Goal: Information Seeking & Learning: Learn about a topic

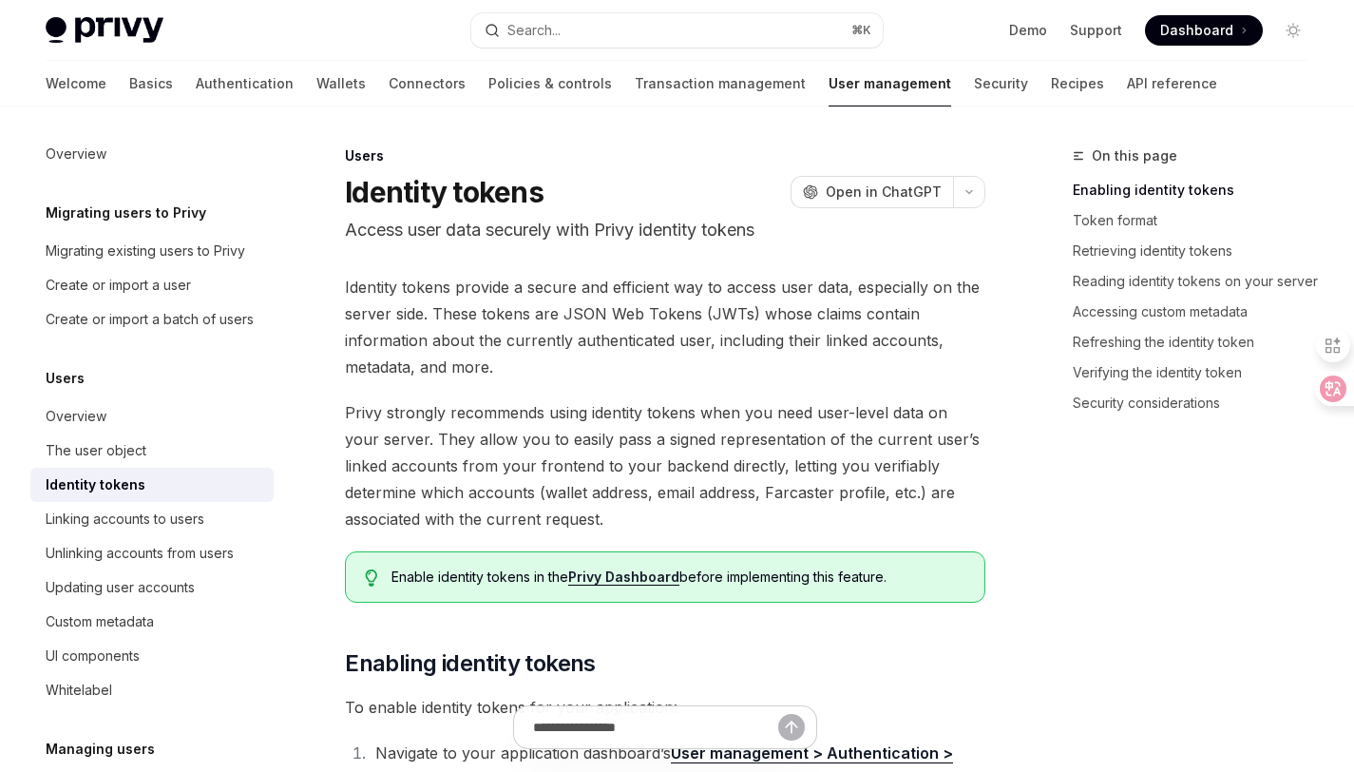
type textarea "*"
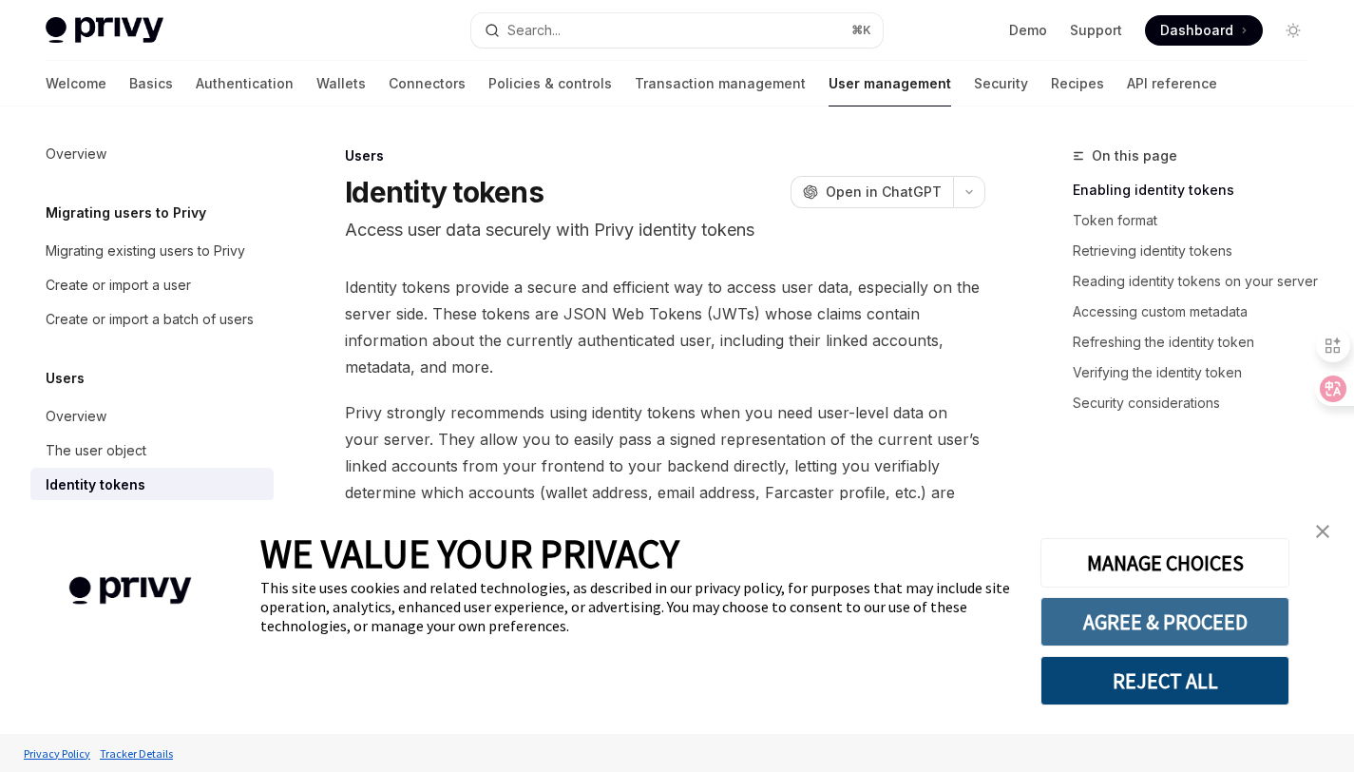
click at [1166, 629] on button "AGREE & PROCEED" at bounding box center [1164, 621] width 249 height 49
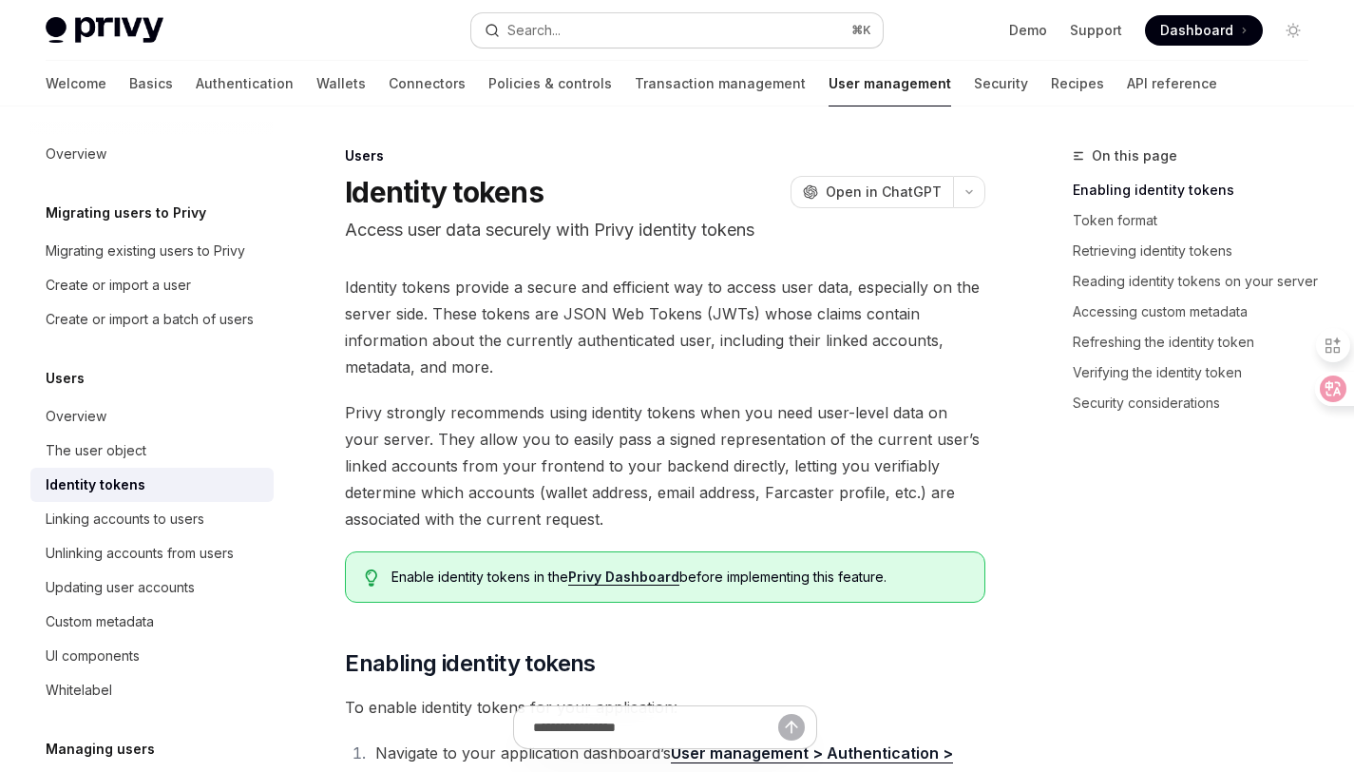
click at [650, 30] on button "Search... ⌘ K" at bounding box center [676, 30] width 410 height 34
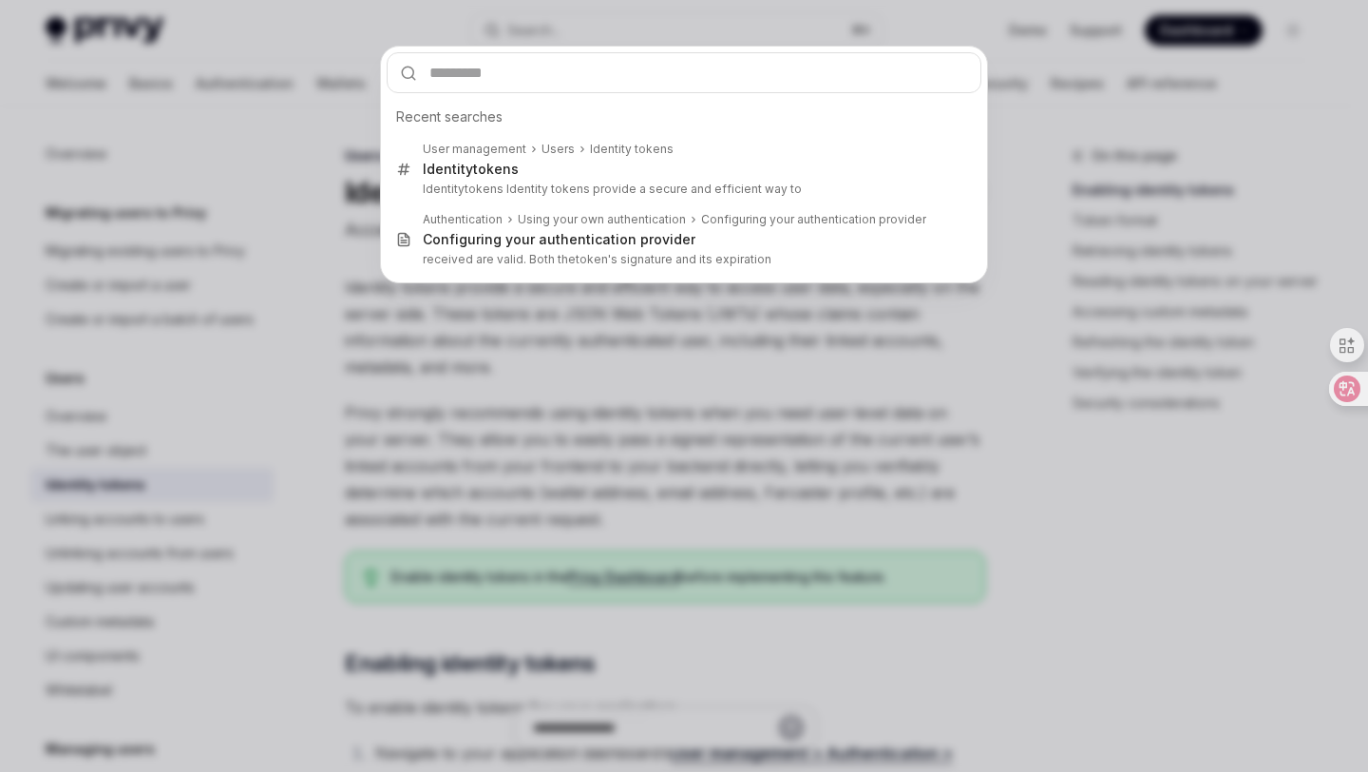
type input "**********"
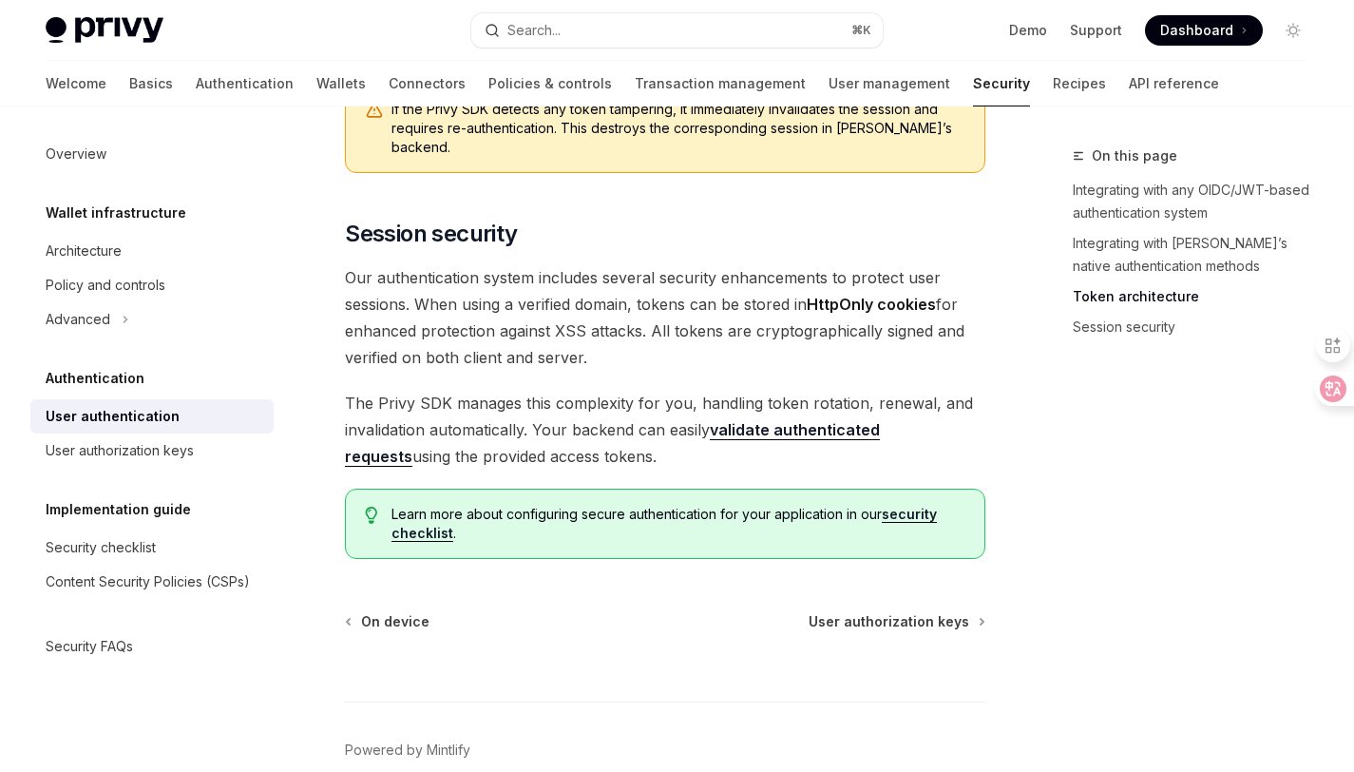
scroll to position [1709, 0]
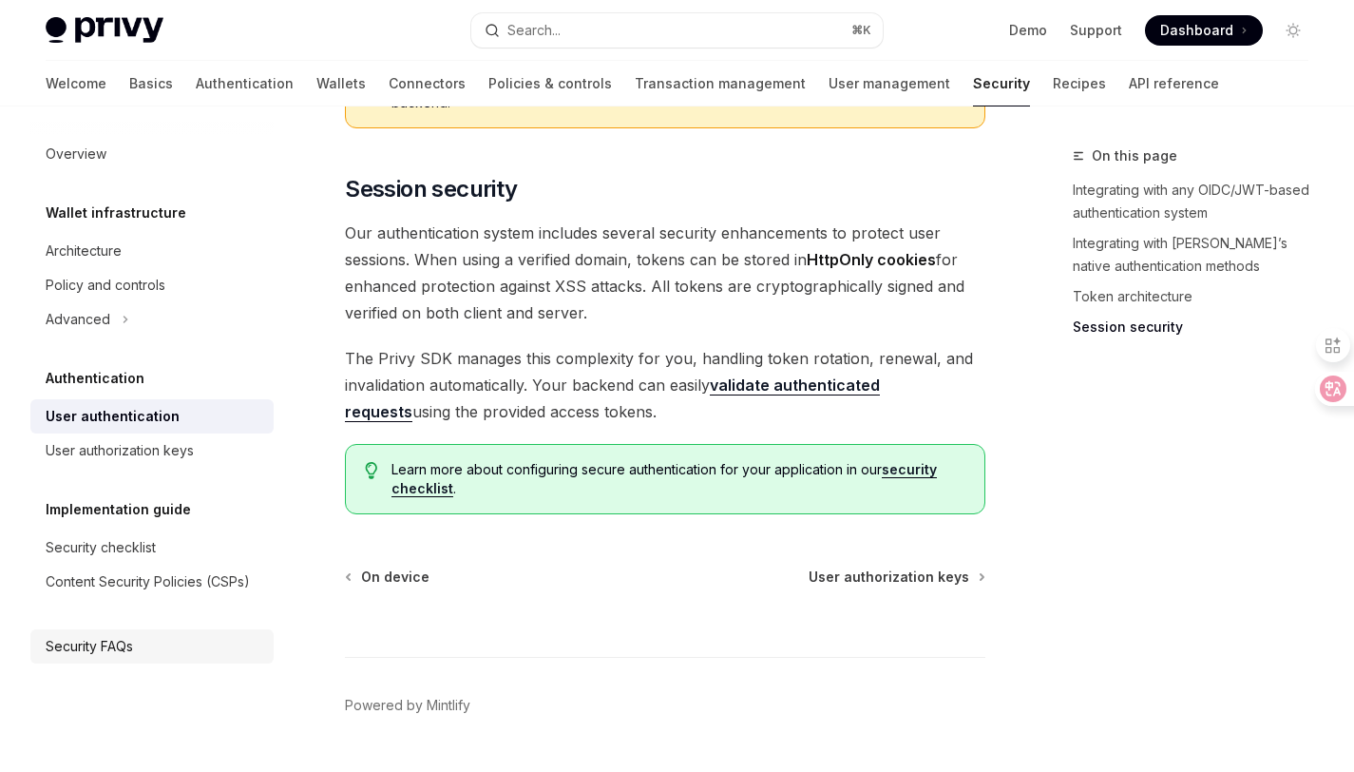
click at [128, 646] on div "Security FAQs" at bounding box center [89, 646] width 87 height 23
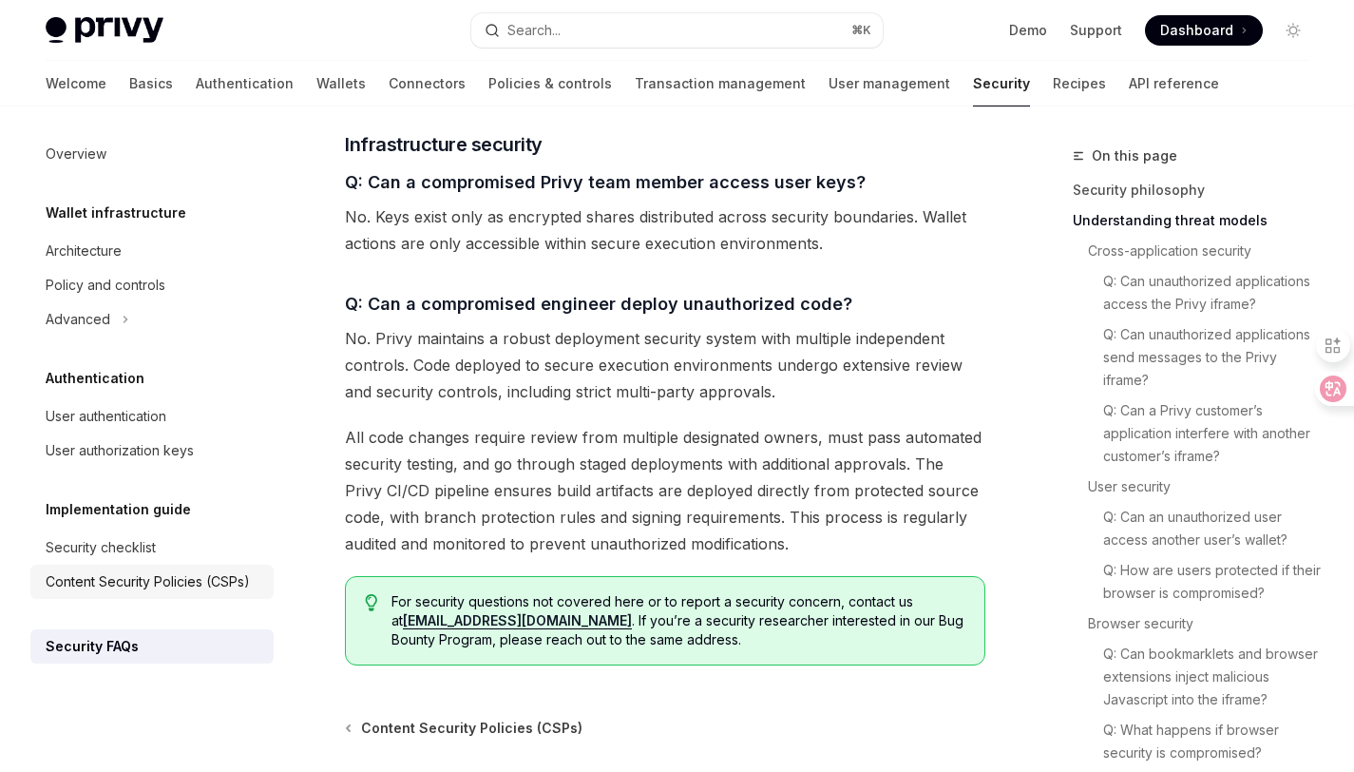
scroll to position [2757, 0]
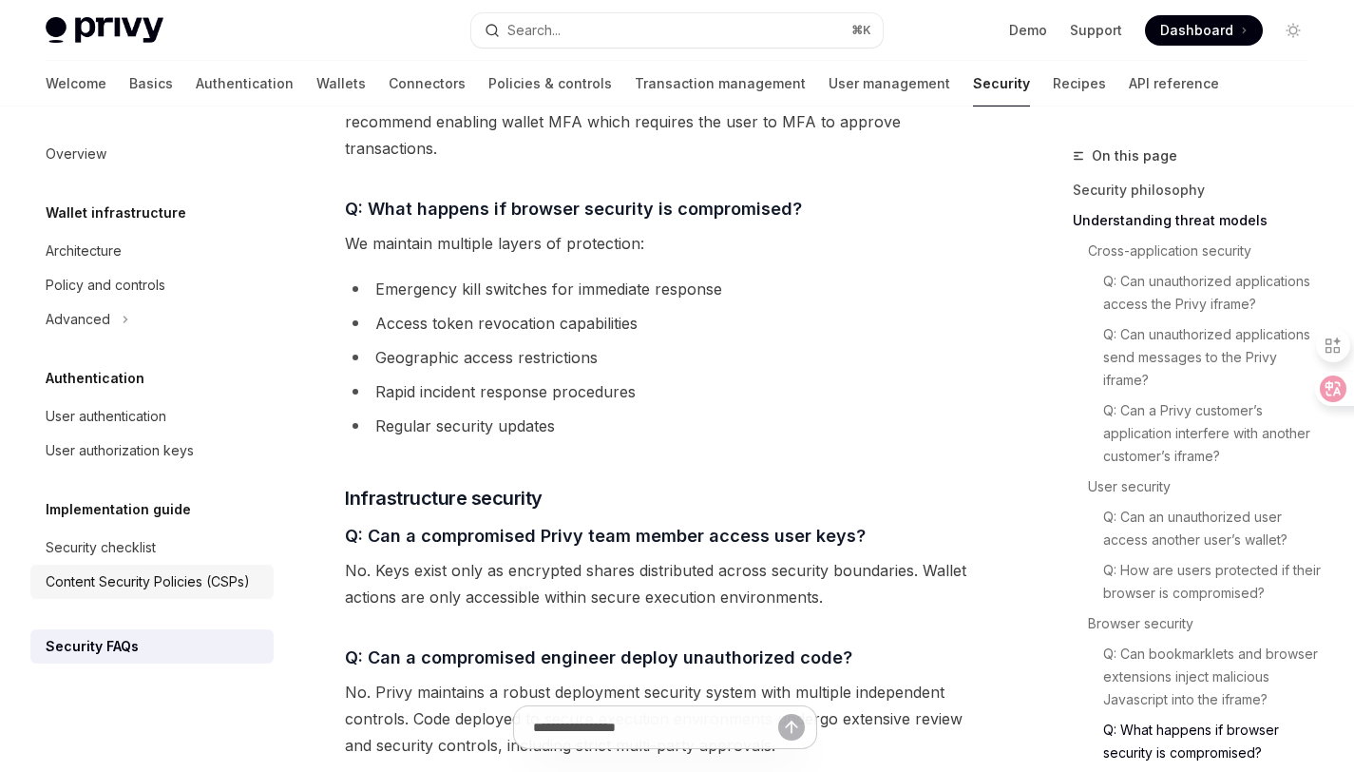
click at [177, 582] on div "Content Security Policies (CSPs)" at bounding box center [148, 581] width 204 height 23
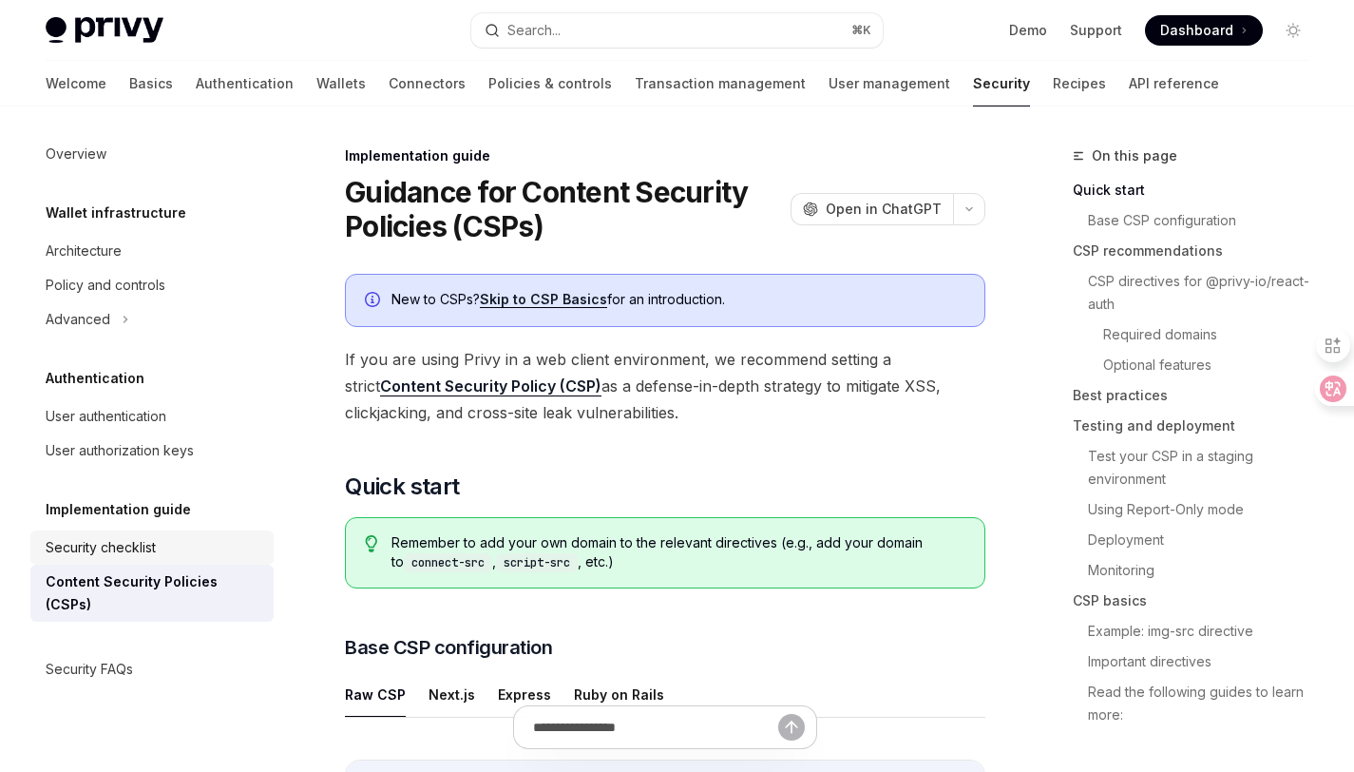
click at [162, 562] on link "Security checklist" at bounding box center [151, 547] width 243 height 34
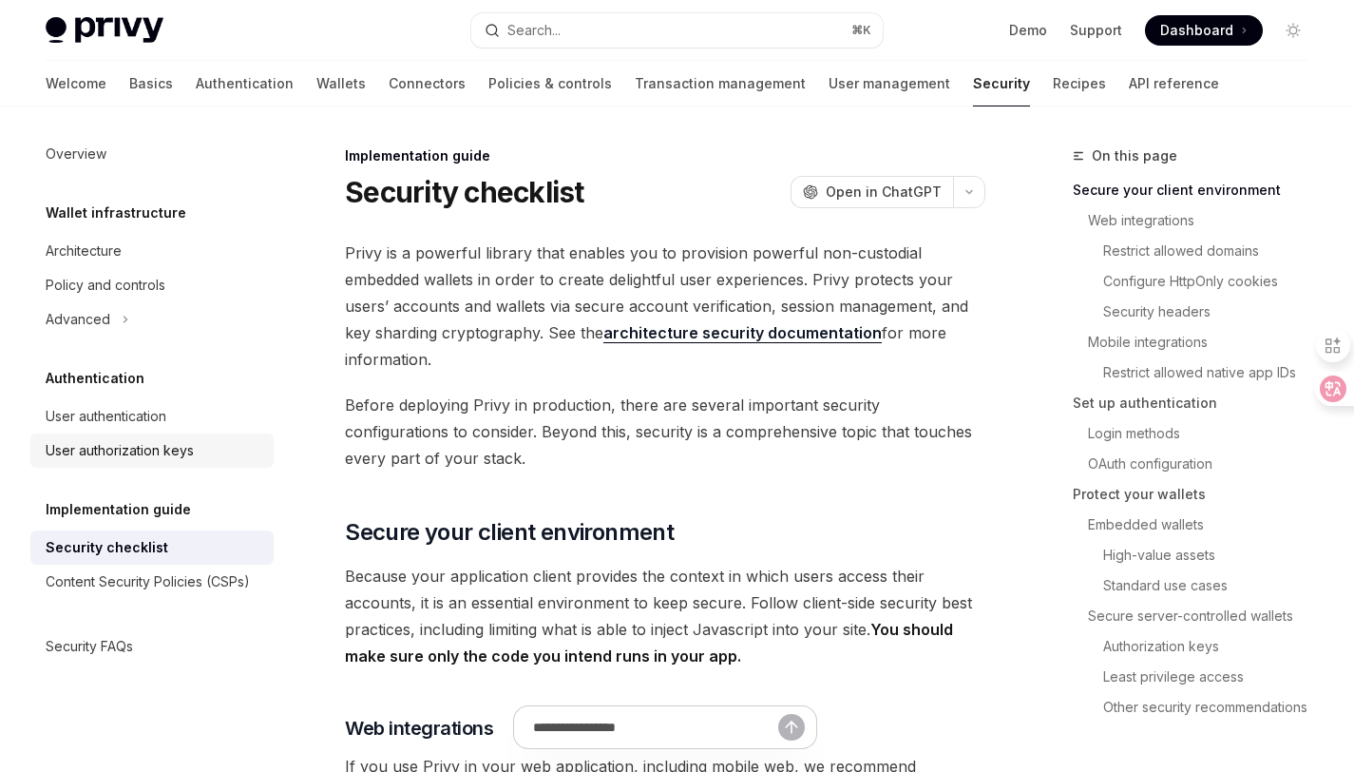
click at [143, 452] on div "User authorization keys" at bounding box center [120, 450] width 148 height 23
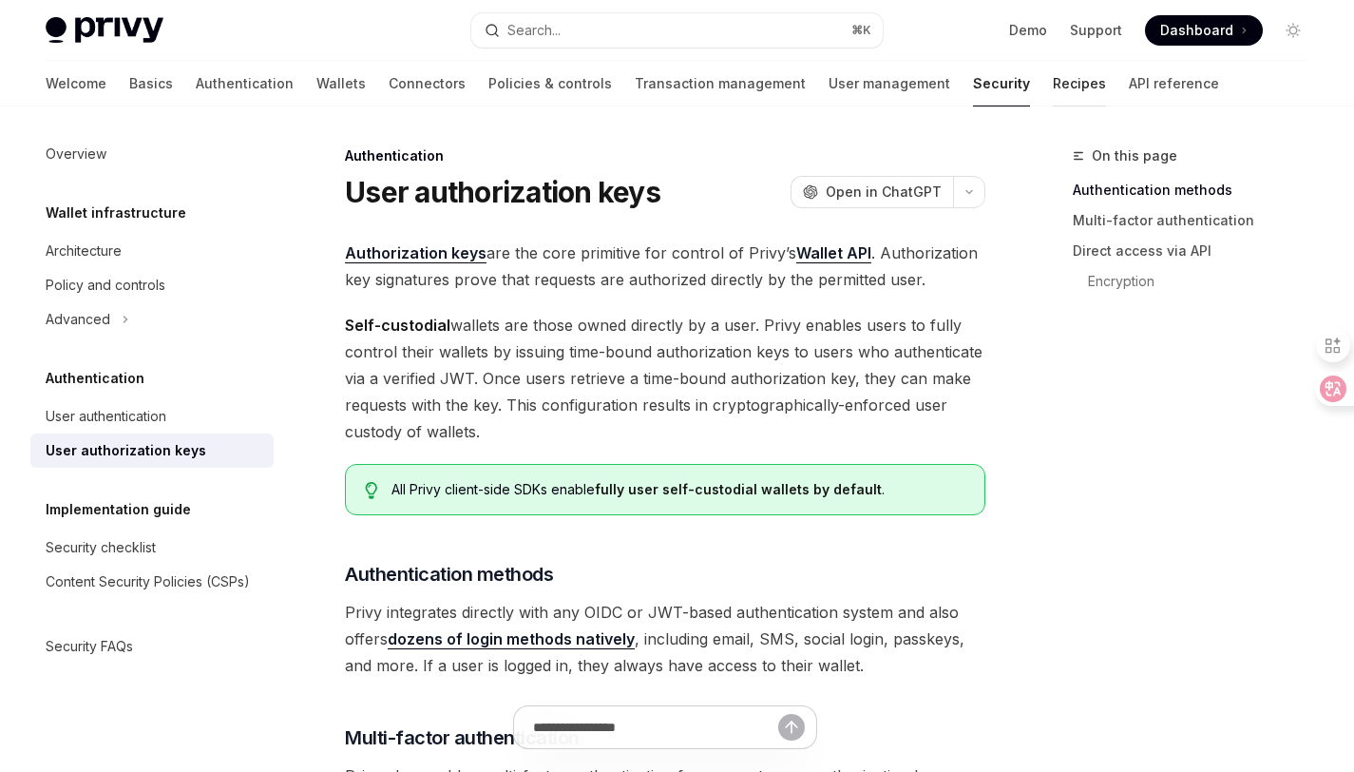
click at [1053, 87] on link "Recipes" at bounding box center [1079, 84] width 53 height 46
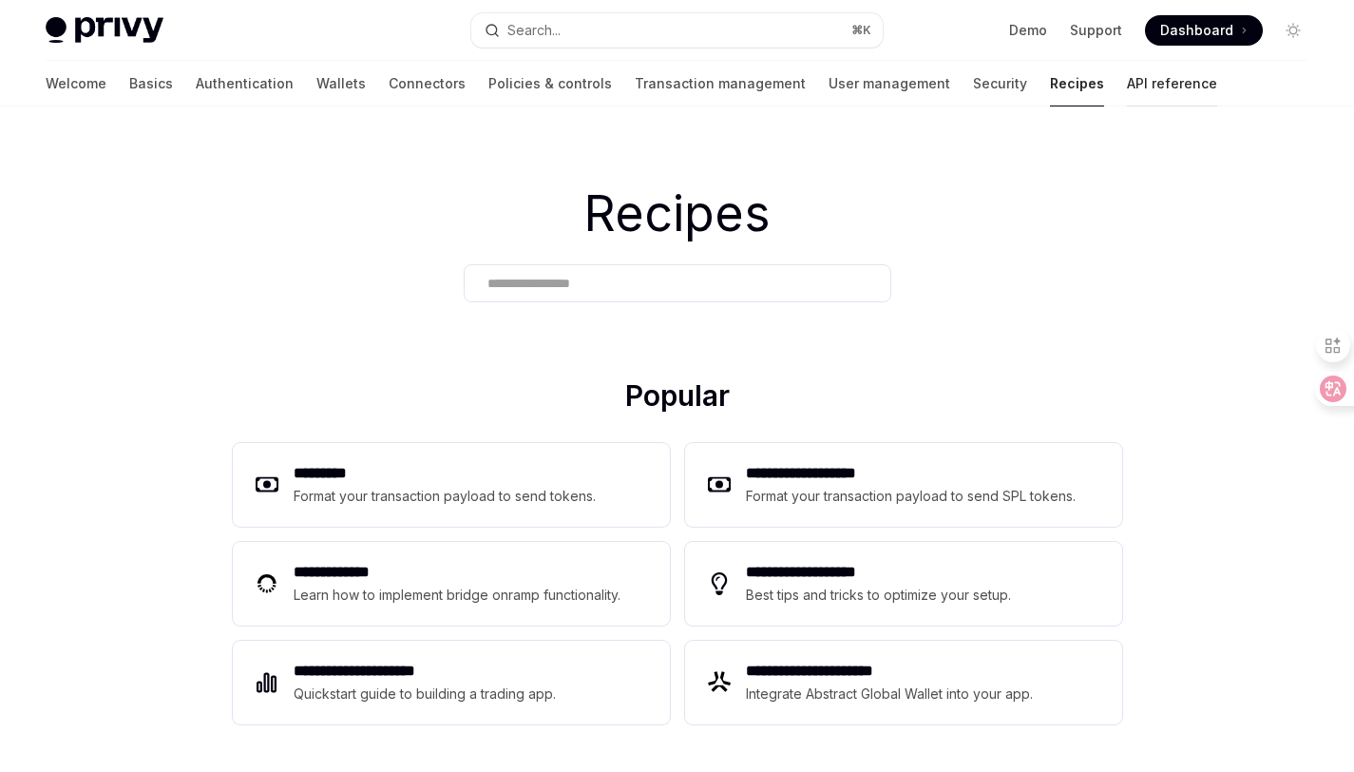
click at [1127, 81] on link "API reference" at bounding box center [1172, 84] width 90 height 46
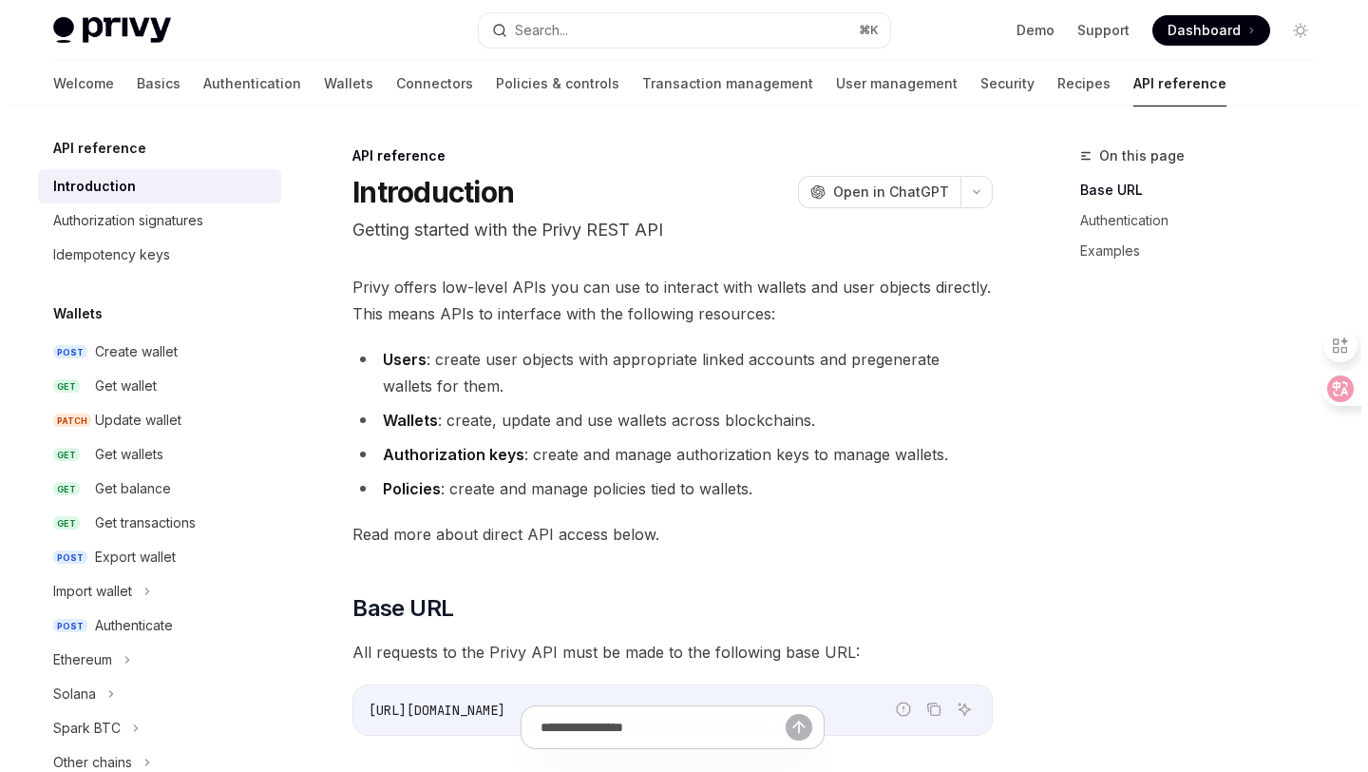
scroll to position [1226, 0]
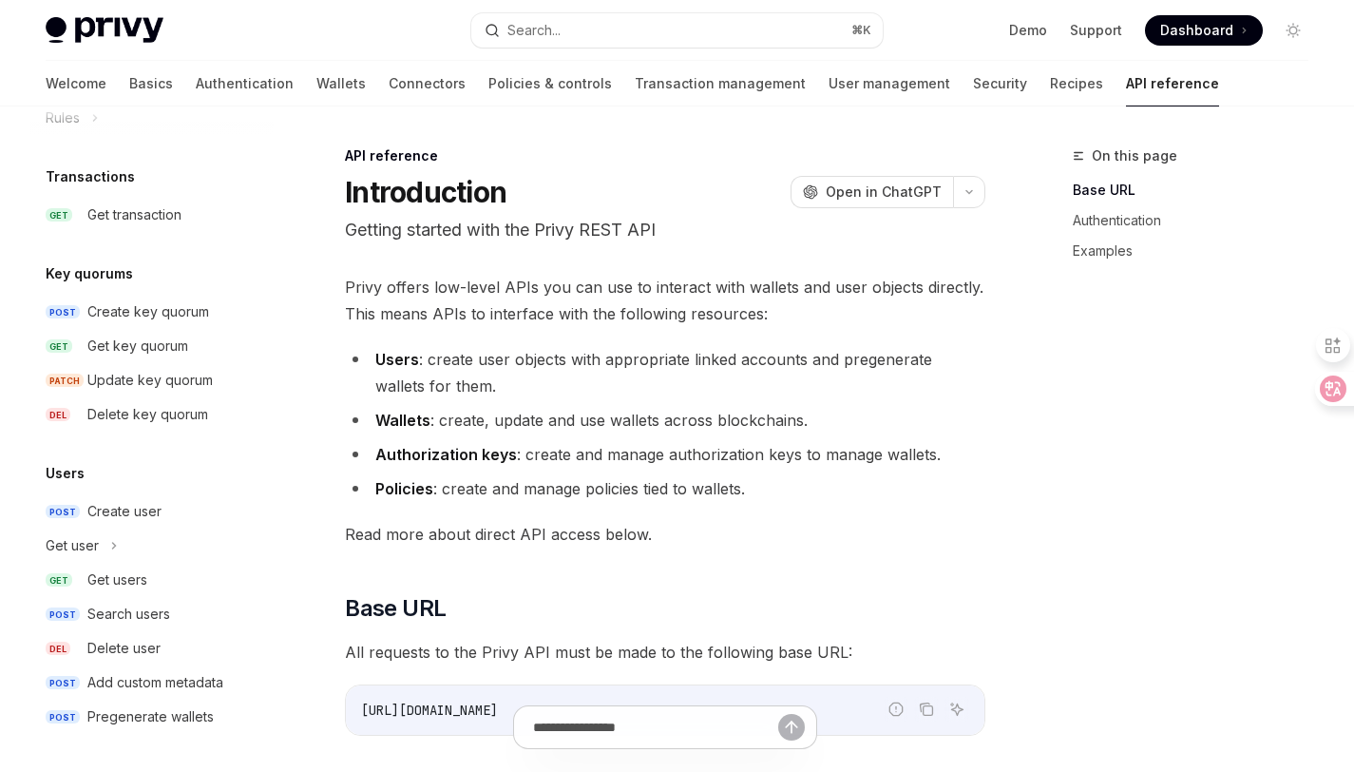
type textarea "*"
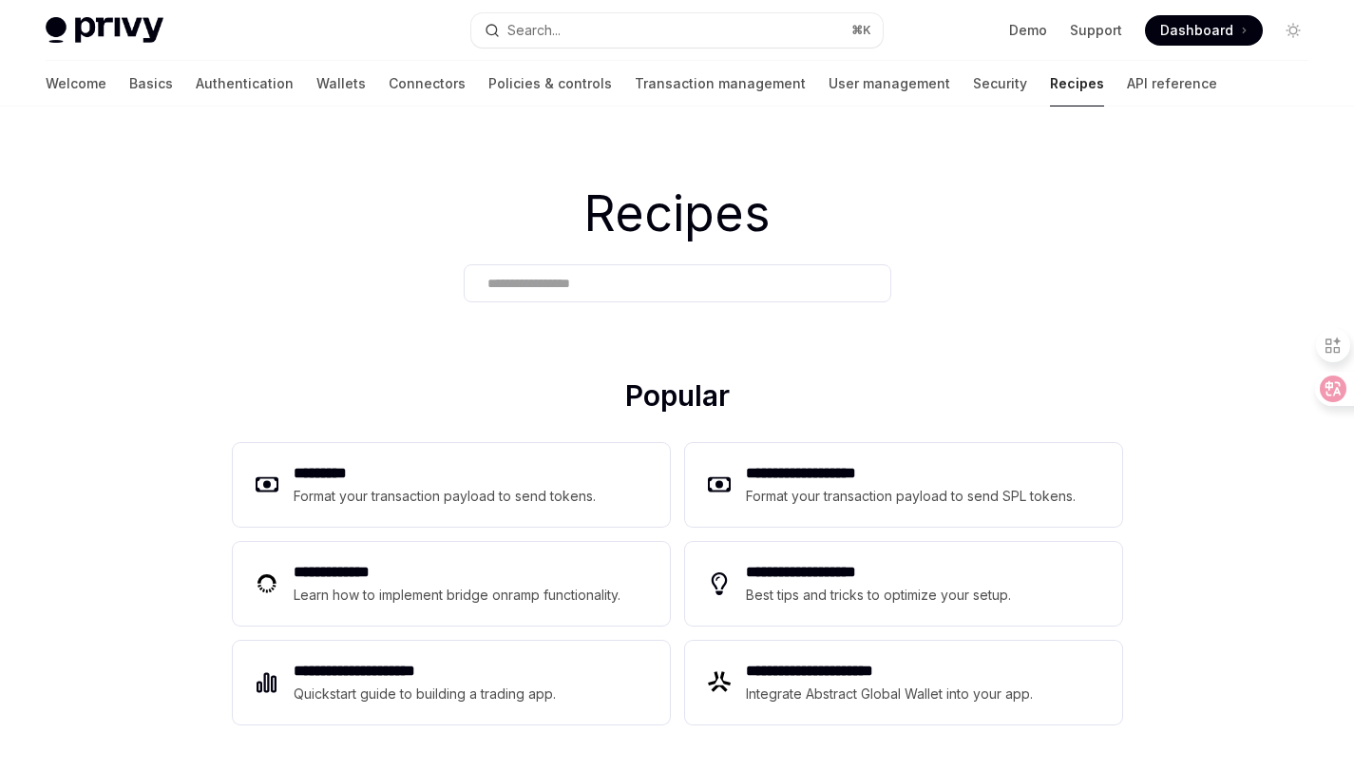
click at [613, 272] on div at bounding box center [678, 283] width 428 height 38
click at [608, 20] on button "Search... ⌘ K" at bounding box center [676, 30] width 410 height 34
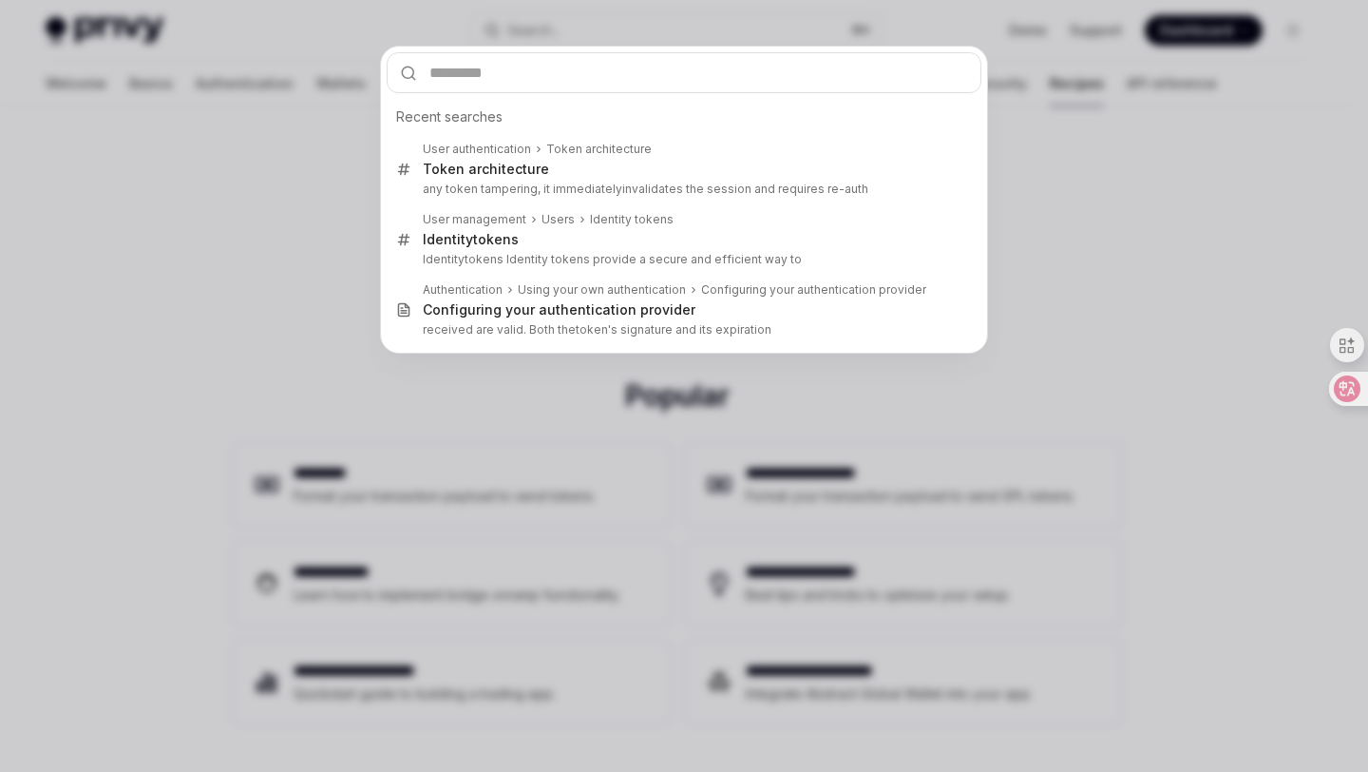
click at [611, 27] on div "Recent searches User authentication Token architecture Token architecture any t…" at bounding box center [684, 386] width 1368 height 772
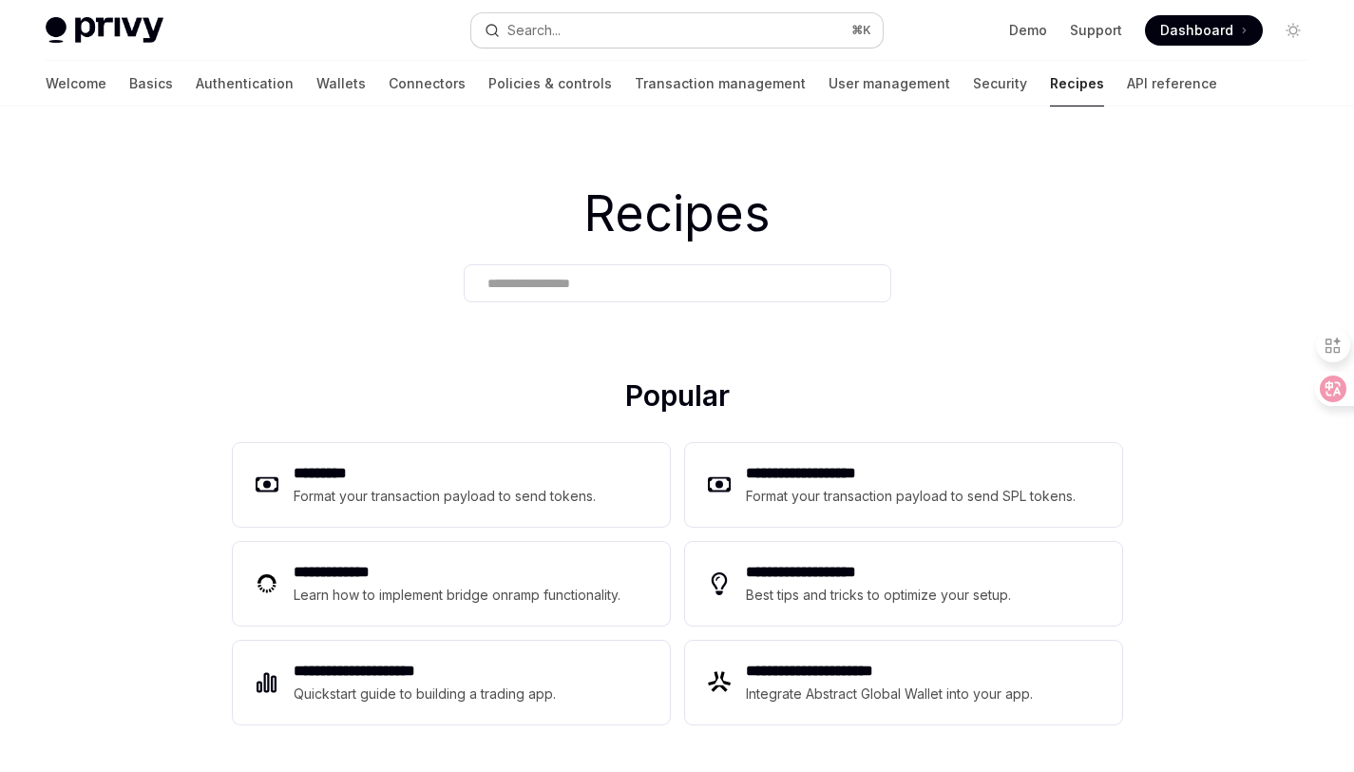
click at [611, 28] on button "Search... ⌘ K" at bounding box center [676, 30] width 410 height 34
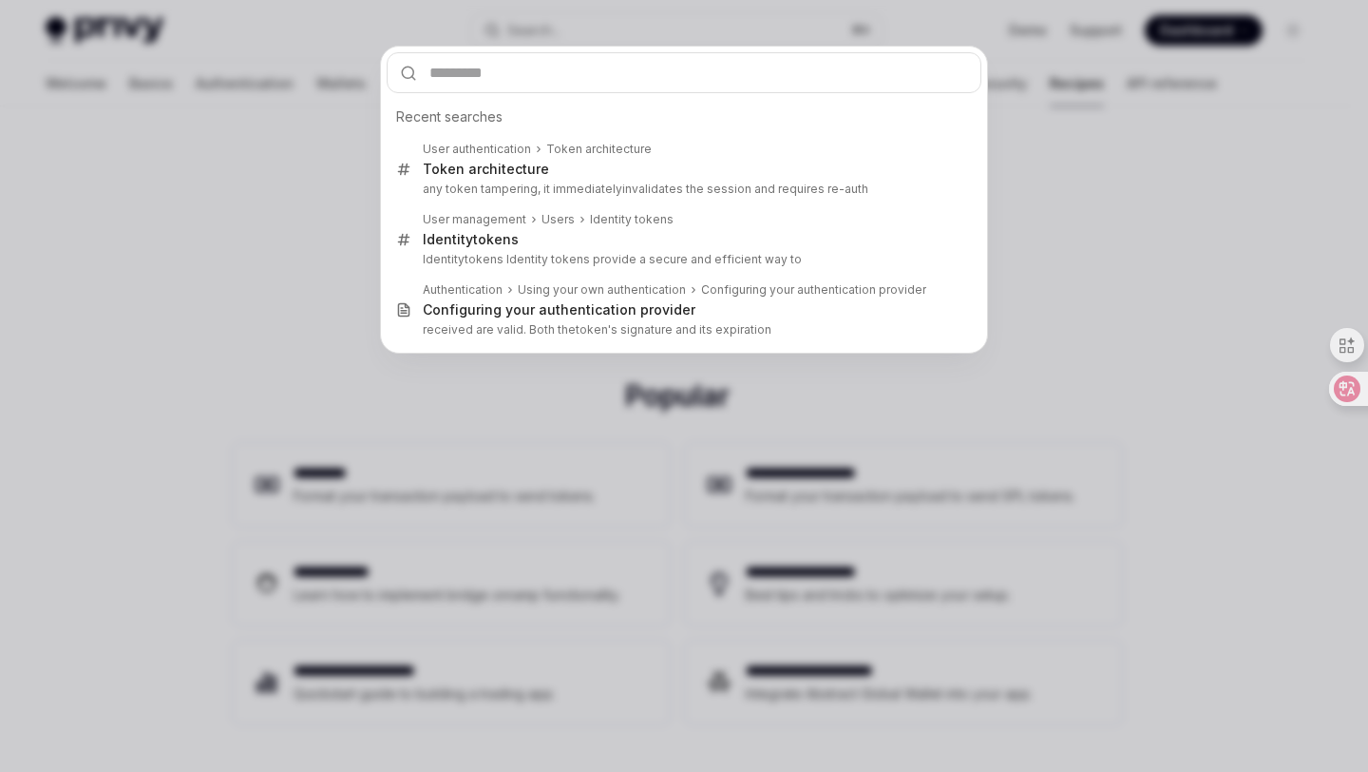
type input "**********"
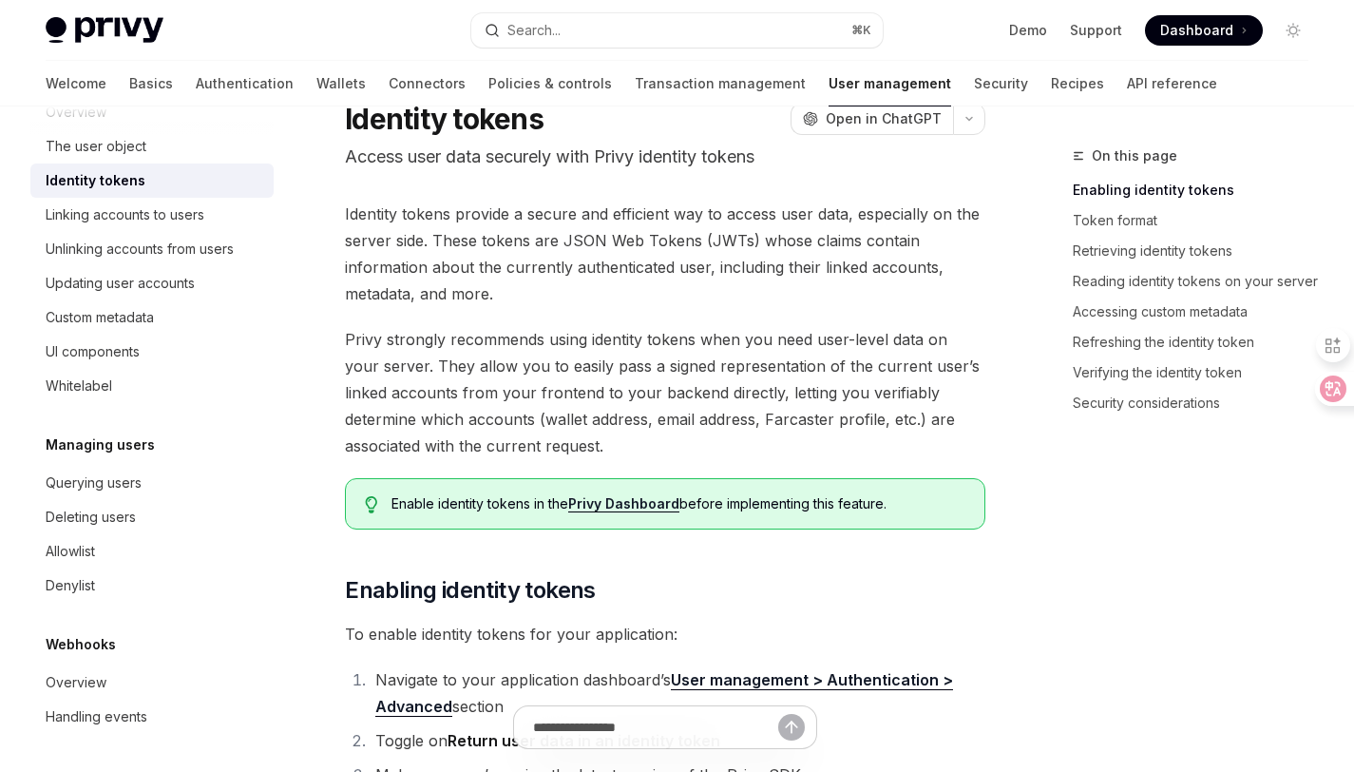
scroll to position [71, 0]
type textarea "*"
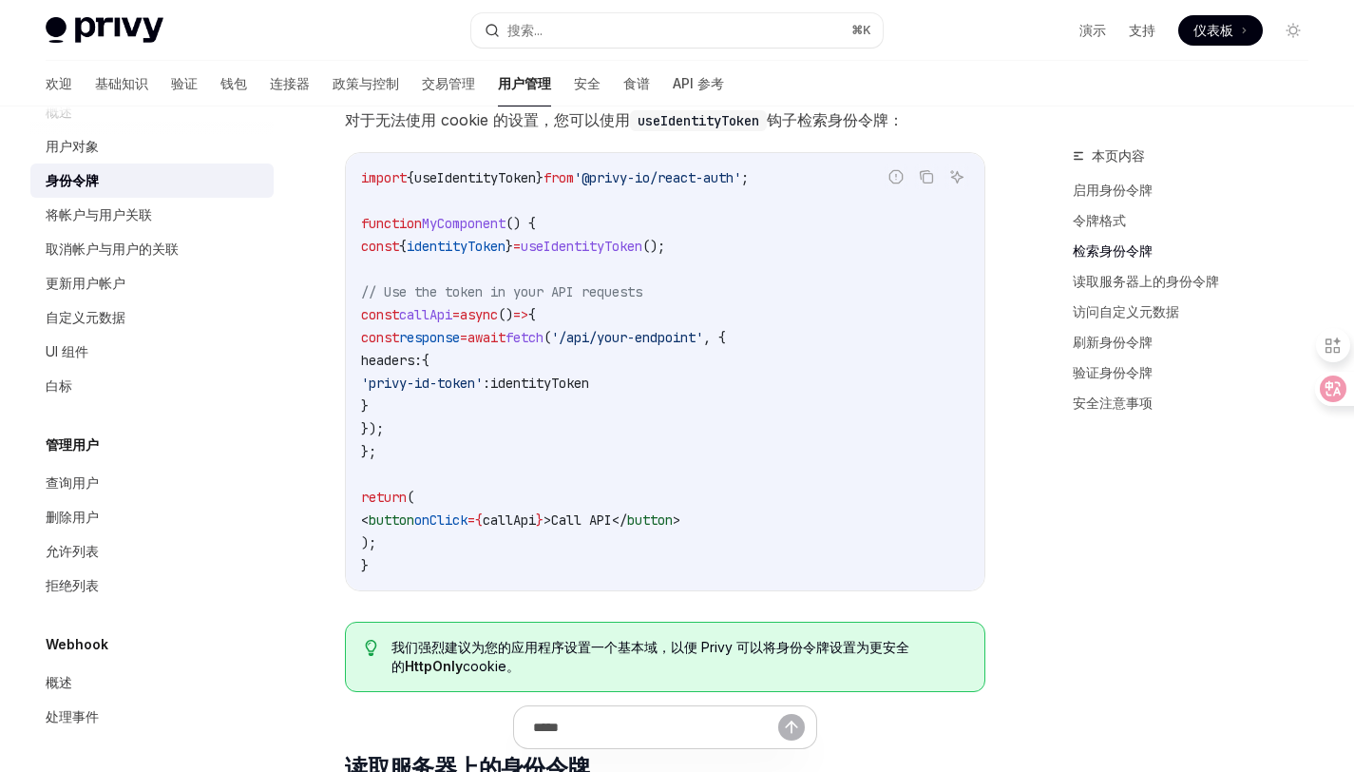
scroll to position [1743, 0]
